Goal: Navigation & Orientation: Find specific page/section

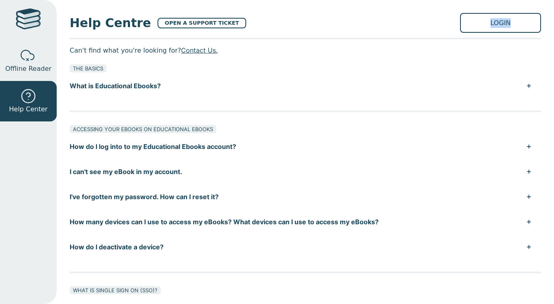
click at [489, 21] on link "LOGIN" at bounding box center [500, 23] width 81 height 20
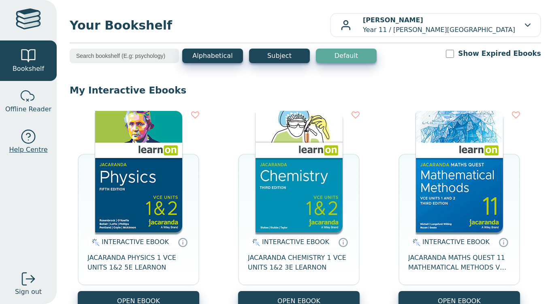
click at [0, 153] on link "Help Centre" at bounding box center [28, 142] width 57 height 41
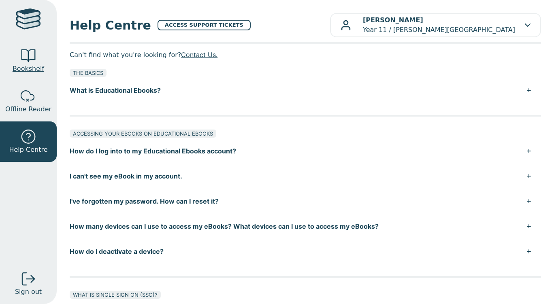
click at [15, 57] on link "Bookshelf" at bounding box center [28, 61] width 57 height 41
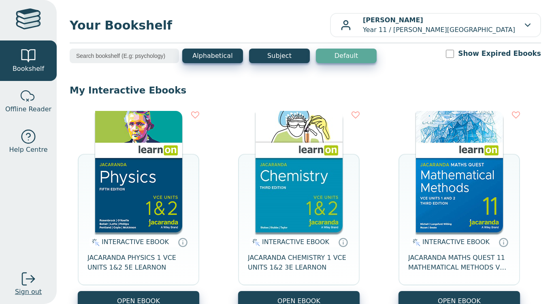
click at [0, 298] on link "Sign out" at bounding box center [28, 284] width 57 height 41
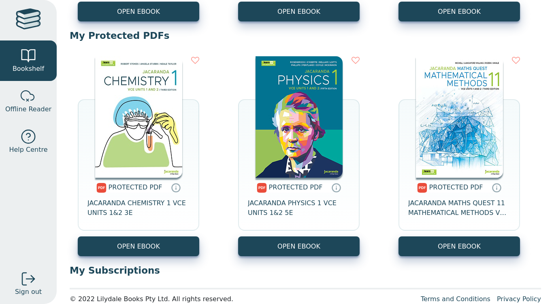
scroll to position [290, 0]
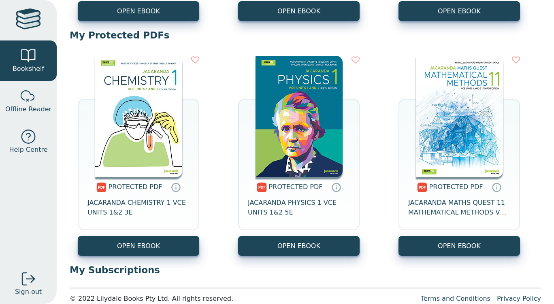
click at [102, 127] on img at bounding box center [138, 117] width 87 height 122
click at [149, 174] on img at bounding box center [138, 117] width 87 height 122
